Goal: Information Seeking & Learning: Check status

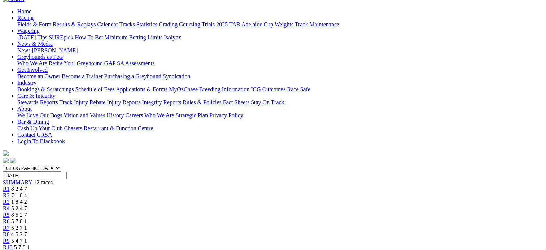
scroll to position [25, 0]
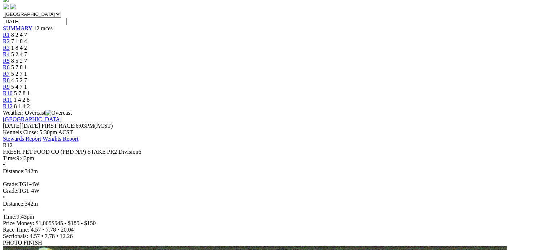
scroll to position [226, 0]
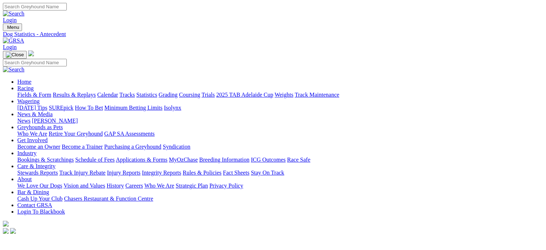
click at [96, 92] on link "Results & Replays" at bounding box center [74, 95] width 43 height 6
click at [31, 92] on link "Fields & Form" at bounding box center [34, 95] width 34 height 6
click at [200, 92] on link "Coursing" at bounding box center [189, 95] width 21 height 6
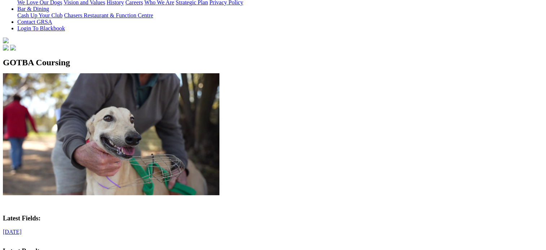
scroll to position [183, 0]
